Goal: Information Seeking & Learning: Learn about a topic

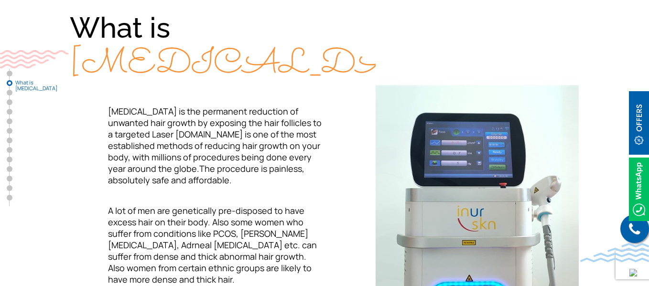
scroll to position [335, 0]
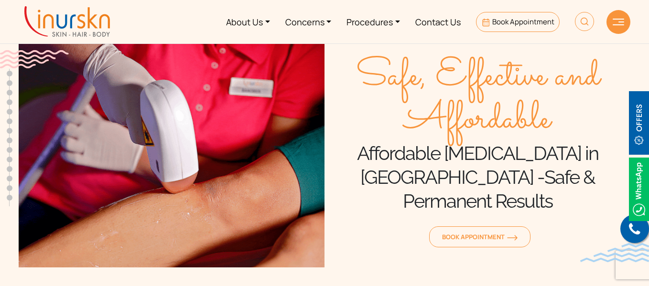
click at [589, 19] on img at bounding box center [584, 21] width 19 height 19
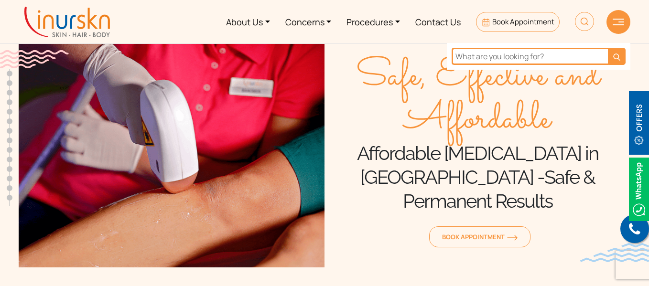
click at [533, 51] on input "text" at bounding box center [530, 56] width 156 height 17
type input "bikini hair removal"
click at [608, 48] on button "submit" at bounding box center [617, 56] width 18 height 17
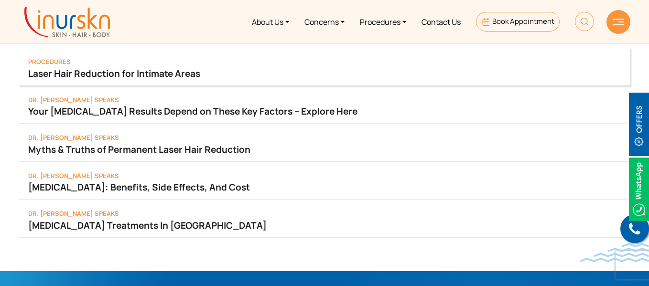
click at [172, 75] on link "Laser Hair Reduction for Intimate Areas" at bounding box center [324, 73] width 593 height 13
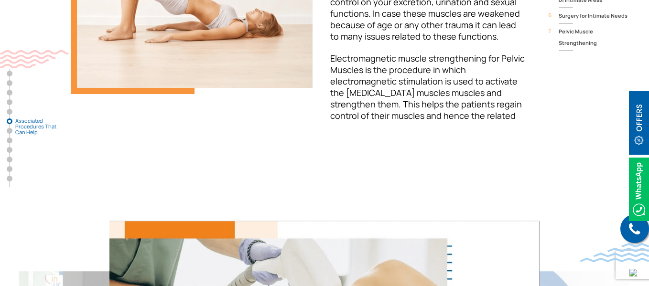
scroll to position [2629, 0]
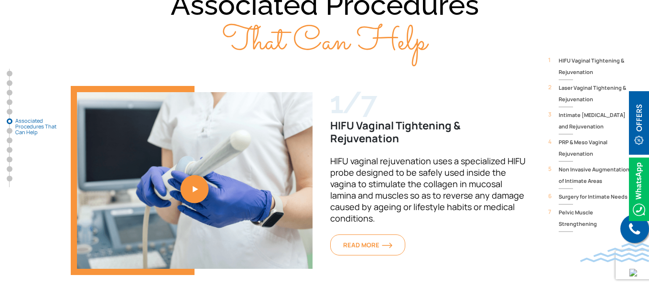
scroll to position [2390, 0]
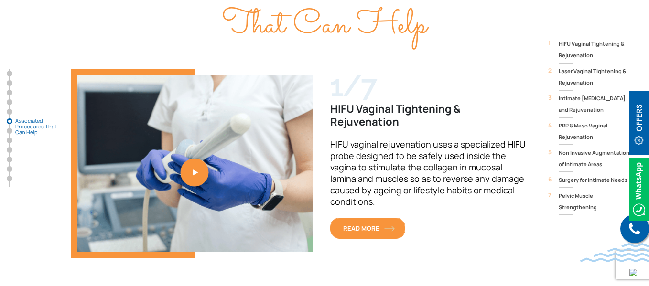
click at [386, 226] on img "1 / 7" at bounding box center [389, 229] width 11 height 6
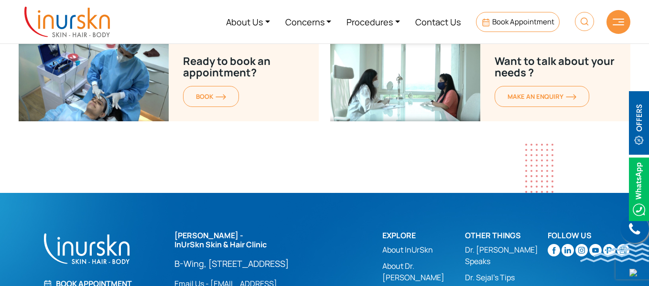
scroll to position [5401, 0]
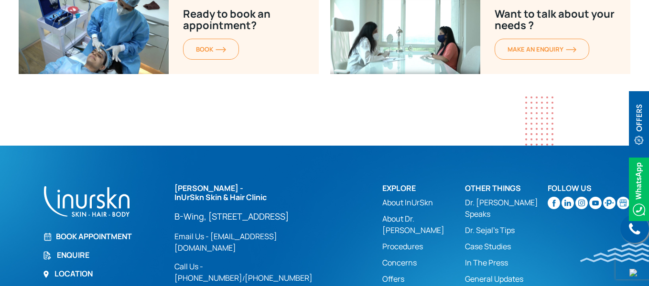
click at [396, 273] on link "Offers" at bounding box center [423, 278] width 83 height 11
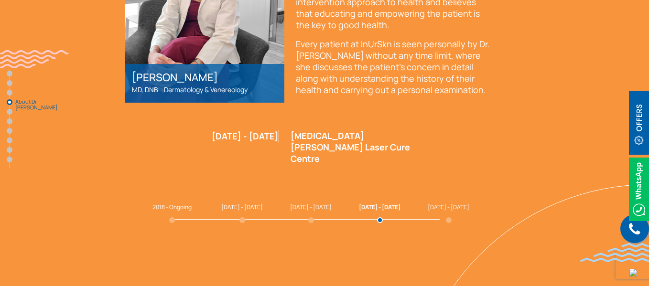
scroll to position [1529, 0]
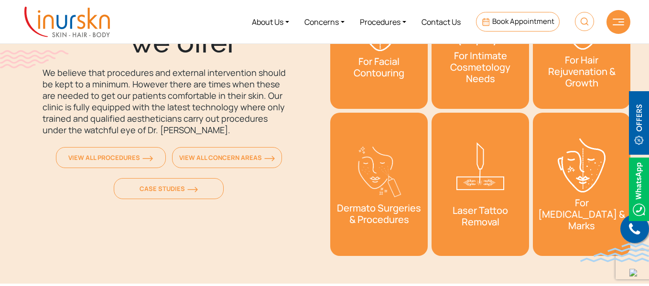
scroll to position [1195, 0]
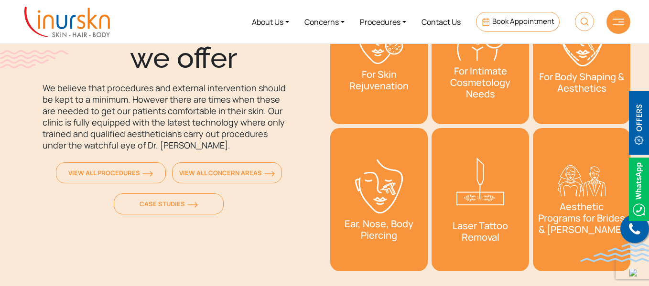
click at [451, 103] on link "For Intimate Cosmetology Needs" at bounding box center [481, 52] width 98 height 143
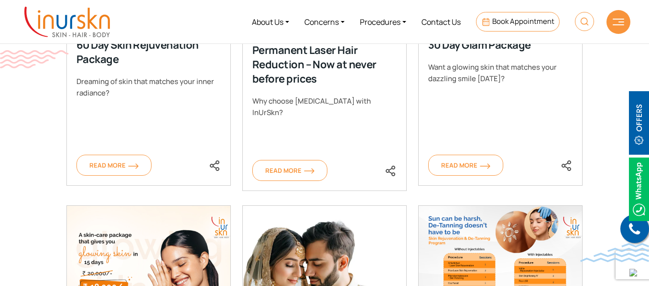
scroll to position [335, 0]
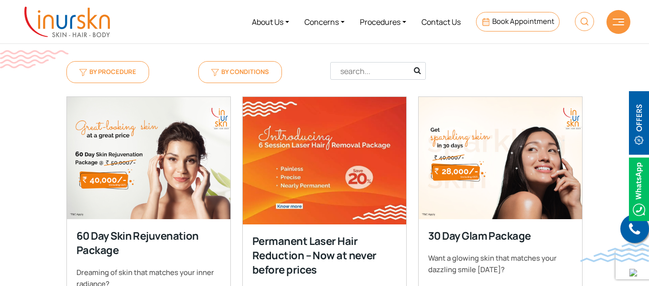
click at [269, 154] on img at bounding box center [324, 161] width 164 height 128
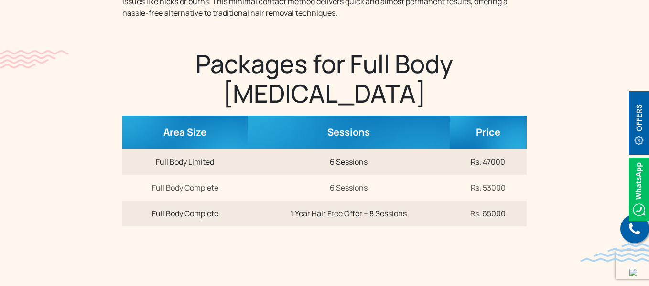
scroll to position [382, 0]
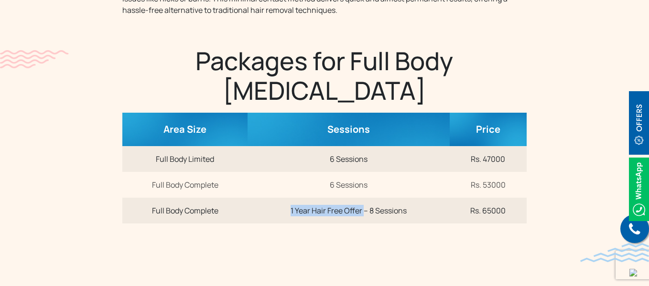
drag, startPoint x: 287, startPoint y: 215, endPoint x: 364, endPoint y: 216, distance: 76.5
click at [364, 216] on td "1 Year Hair Free Offer – 8 Sessions" at bounding box center [349, 211] width 202 height 26
click at [398, 223] on td "1 Year Hair Free Offer – 8 Sessions" at bounding box center [349, 211] width 202 height 26
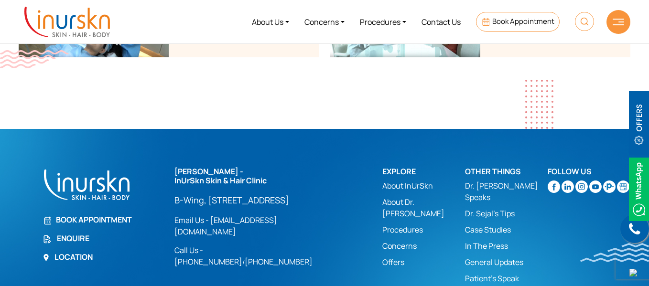
scroll to position [1991, 0]
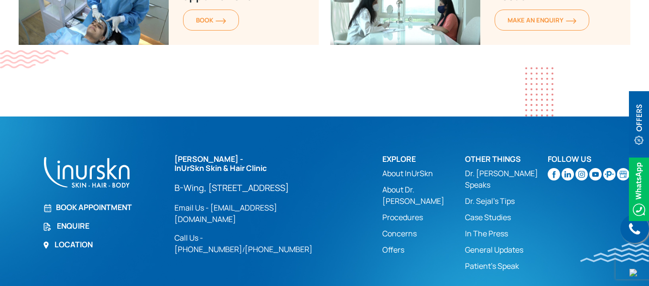
drag, startPoint x: 355, startPoint y: 219, endPoint x: 358, endPoint y: 276, distance: 56.4
click at [355, 219] on div "Dr. Sejal Saheta - InUrSkn Skin & Hair Clinic B-Wing, #705, 7th Floor, Powai Pl…" at bounding box center [272, 205] width 196 height 100
click at [361, 222] on div "Dr. Sejal Saheta - InUrSkn Skin & Hair Clinic B-Wing, #705, 7th Floor, Powai Pl…" at bounding box center [272, 205] width 196 height 100
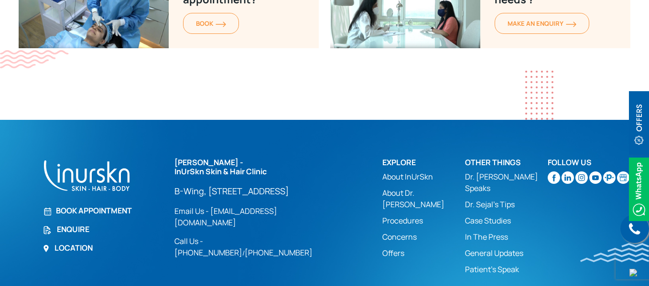
scroll to position [1991, 0]
